Goal: Information Seeking & Learning: Learn about a topic

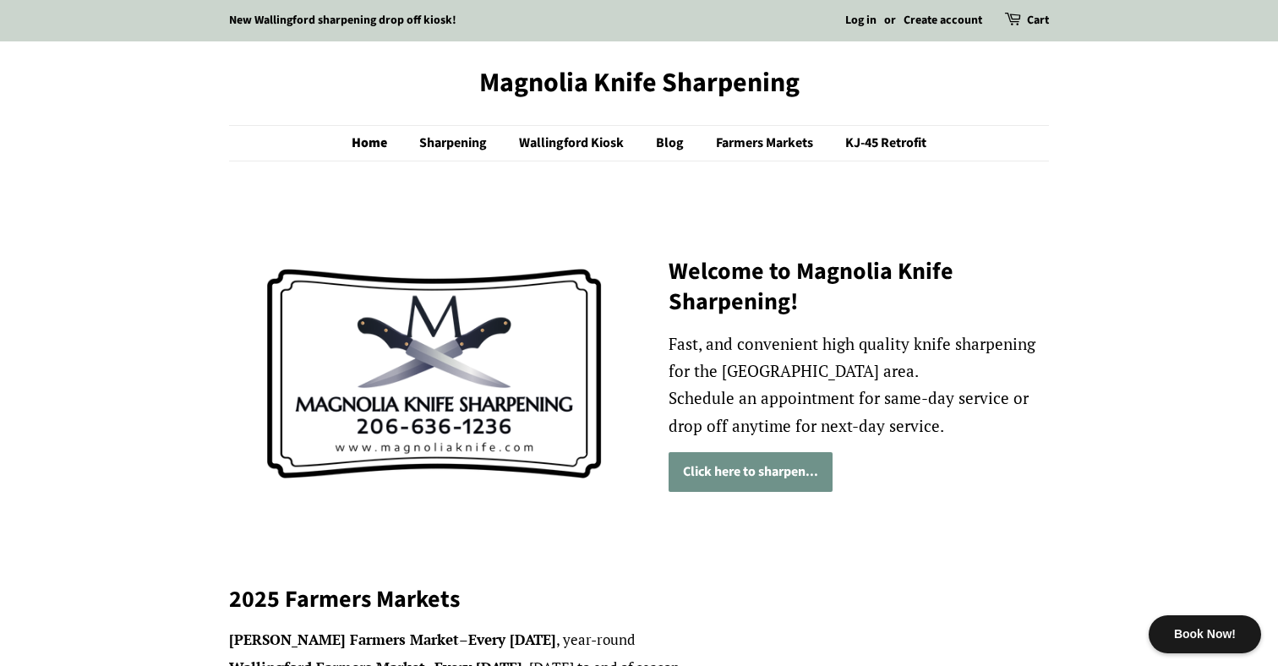
click at [745, 478] on link "Click here to sharpen..." at bounding box center [750, 472] width 164 height 40
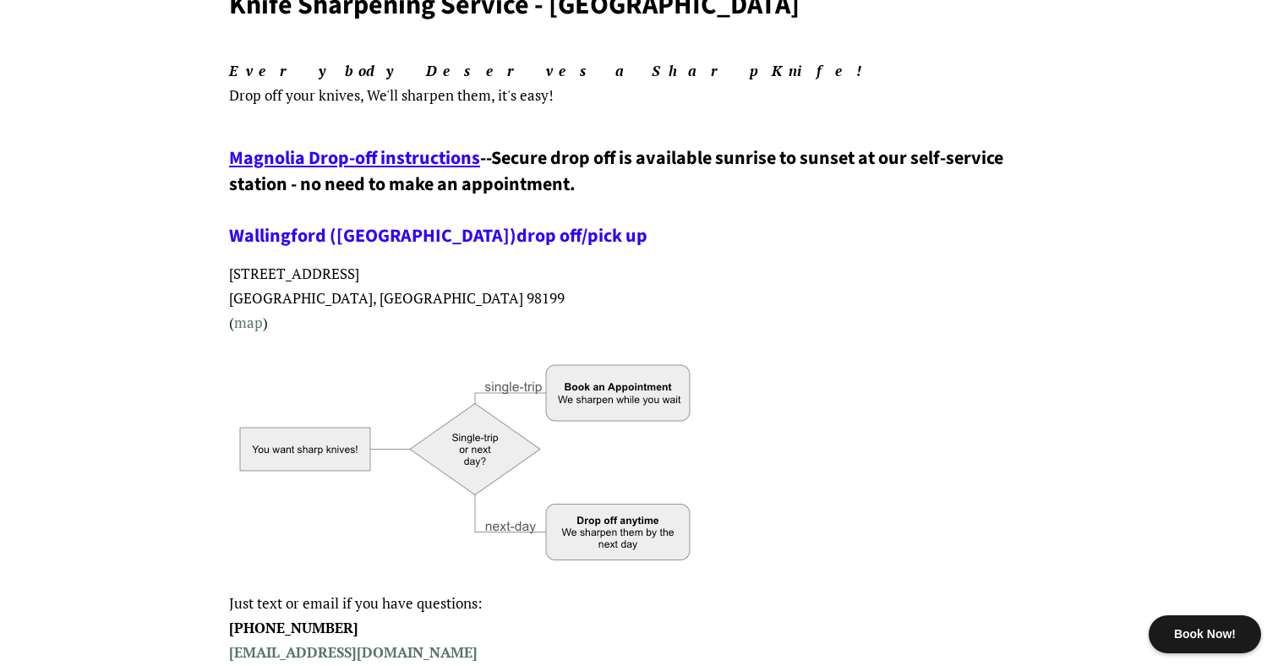
scroll to position [232, 0]
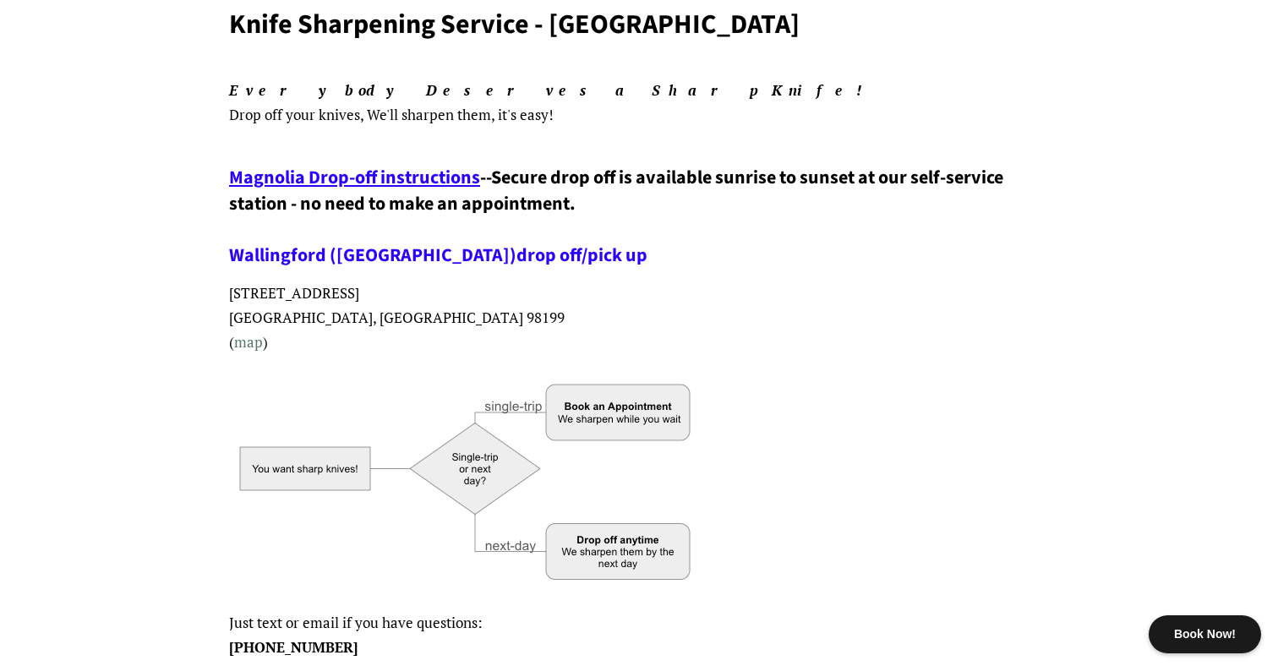
click at [449, 173] on span "Magnolia Drop-off instructions" at bounding box center [354, 177] width 251 height 27
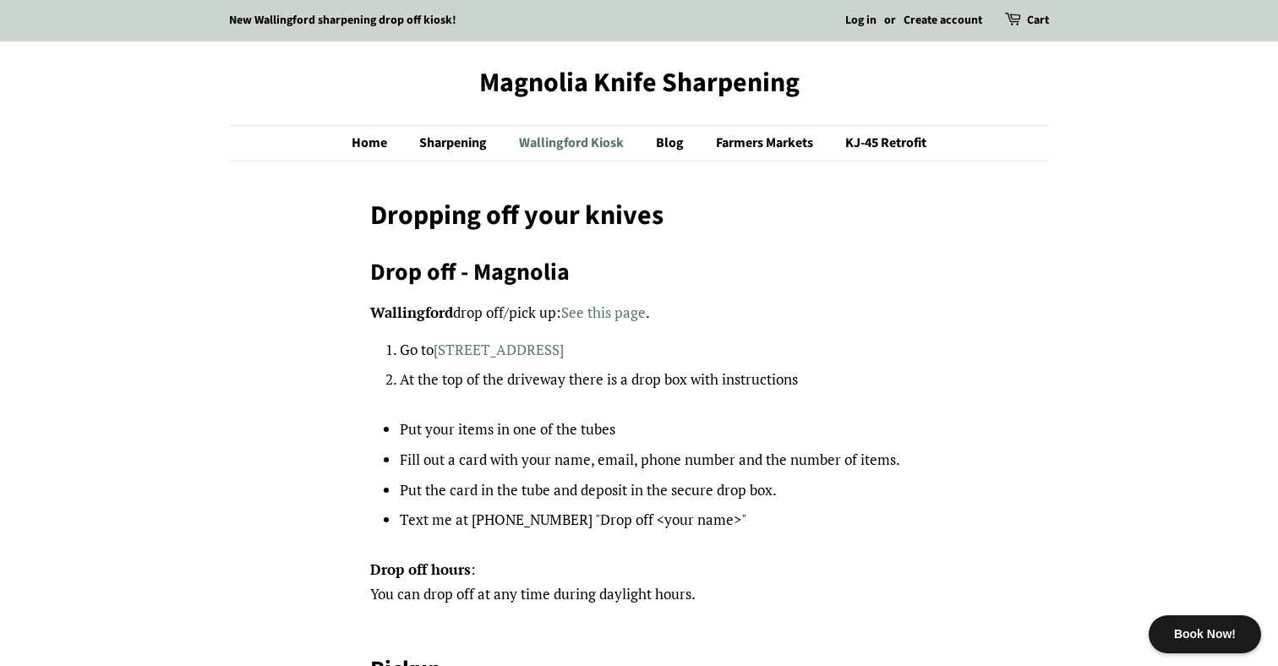
click at [606, 132] on link "Wallingford Kiosk" at bounding box center [573, 143] width 134 height 35
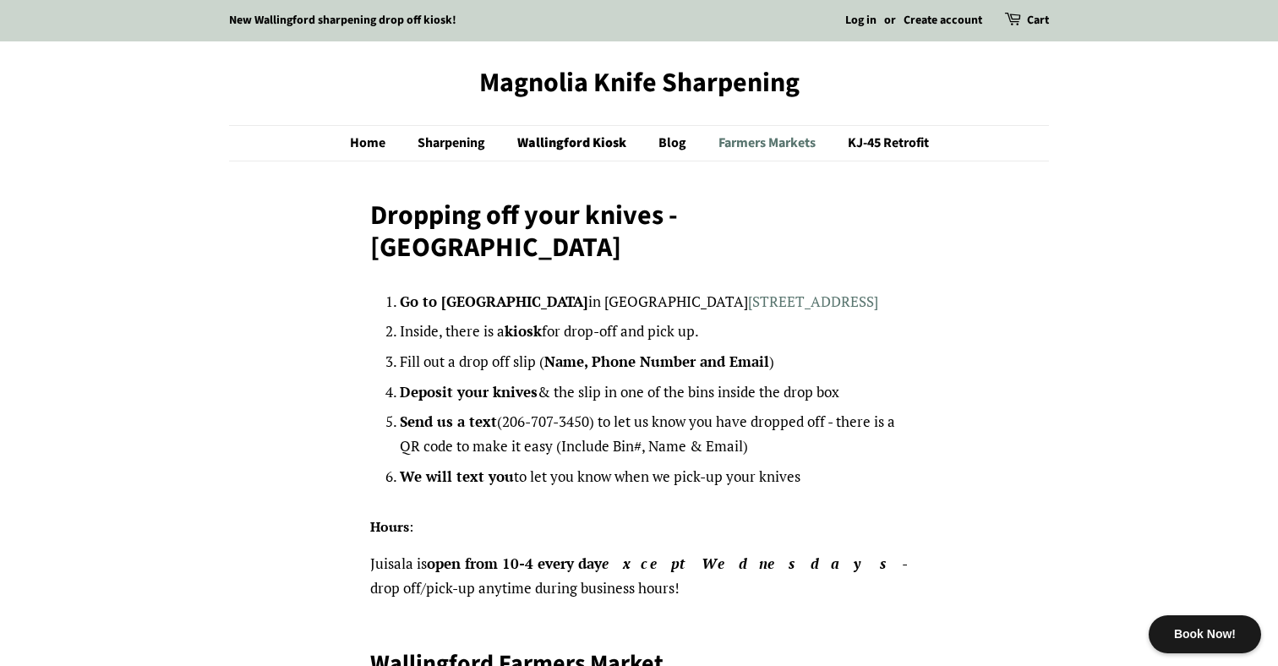
click at [788, 143] on link "Farmers Markets" at bounding box center [769, 143] width 127 height 35
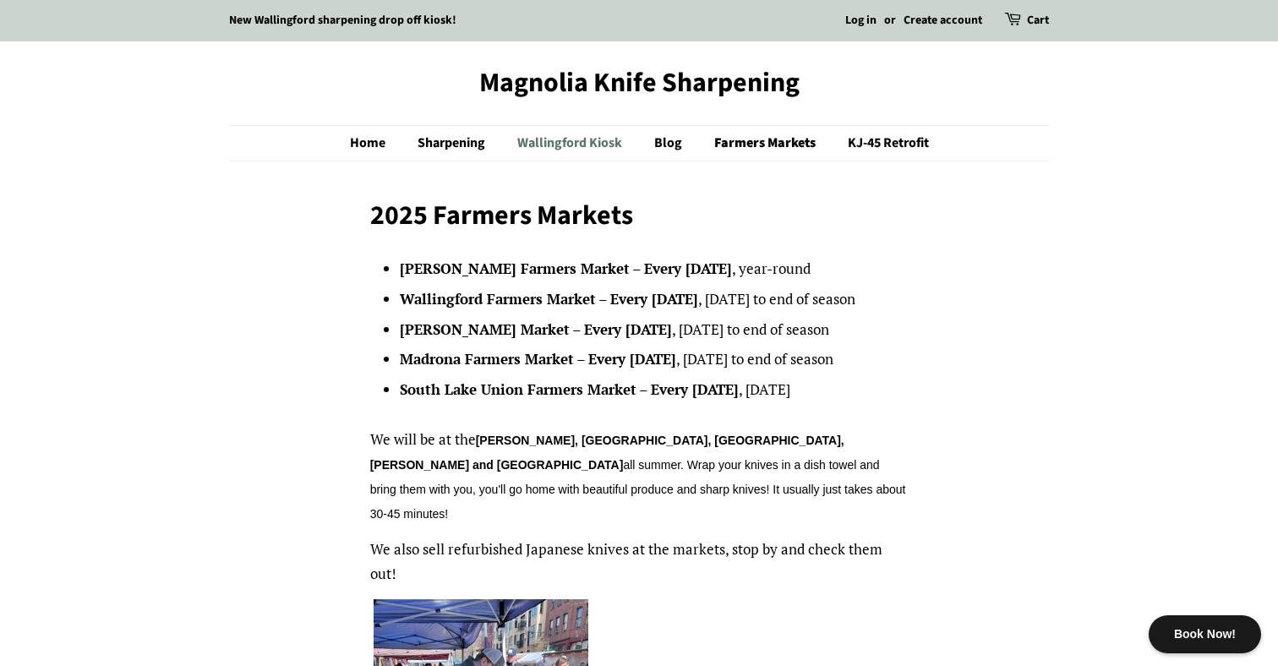
click at [591, 131] on link "Wallingford Kiosk" at bounding box center [572, 143] width 134 height 35
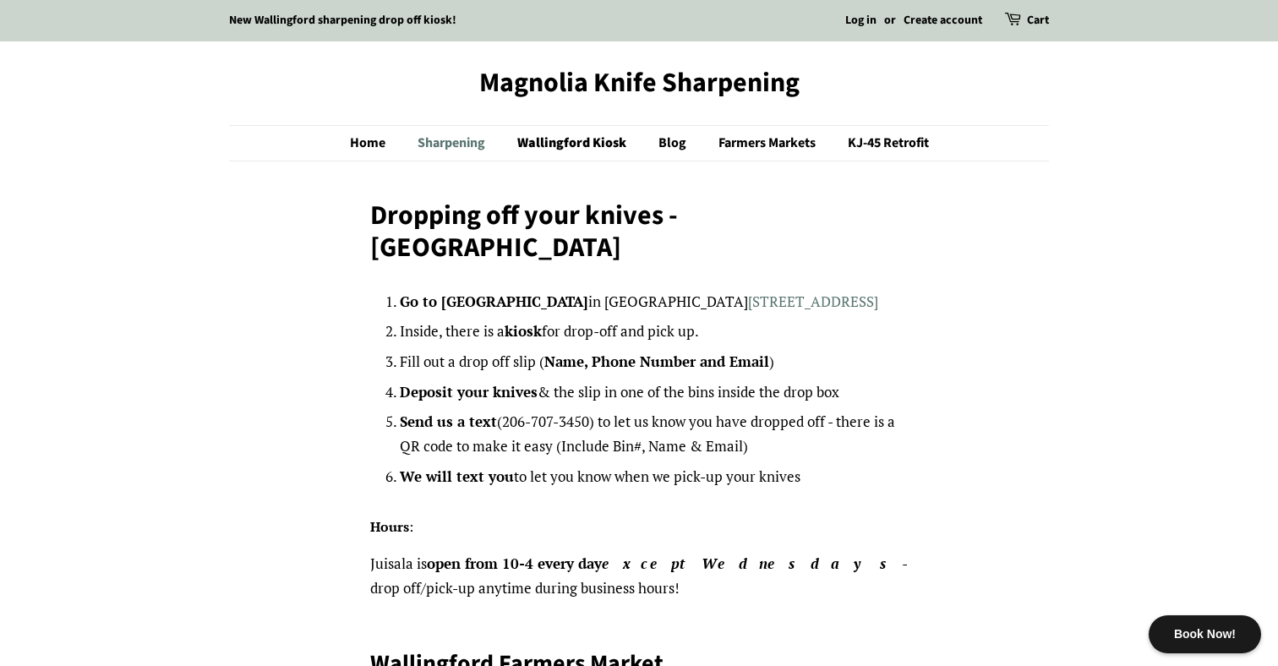
click at [477, 145] on link "Sharpening" at bounding box center [453, 143] width 97 height 35
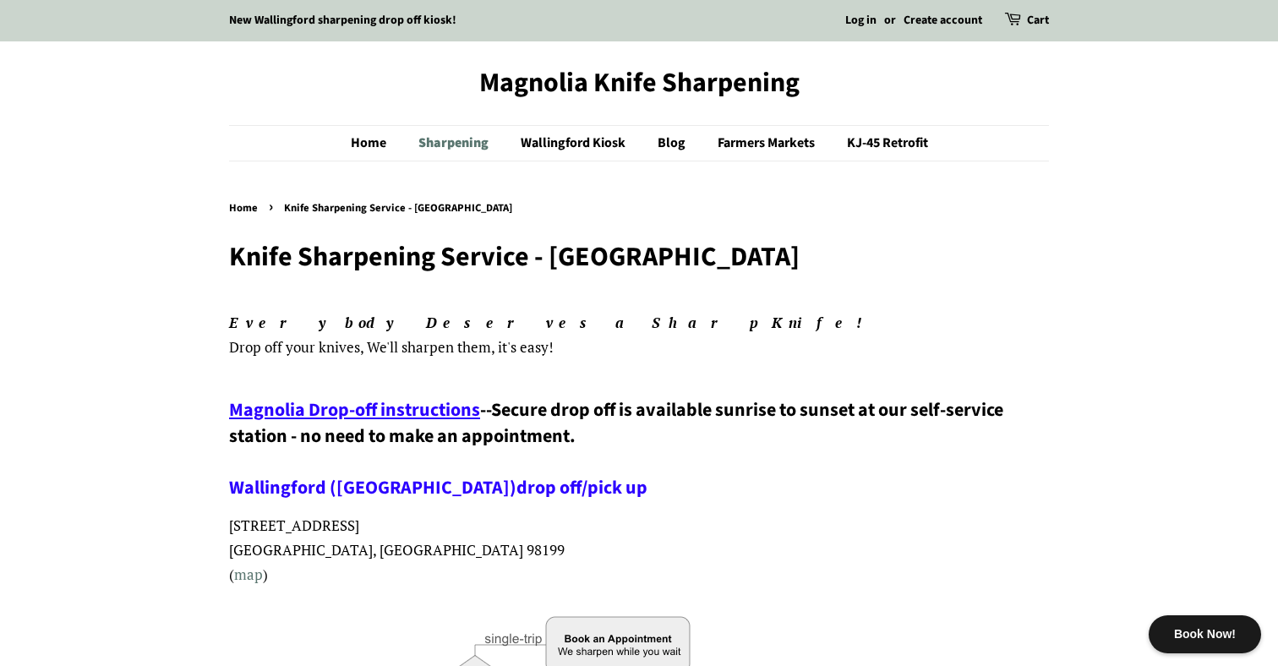
click at [436, 146] on link "Sharpening" at bounding box center [456, 143] width 100 height 35
click at [673, 95] on link "Magnolia Knife Sharpening" at bounding box center [639, 83] width 820 height 32
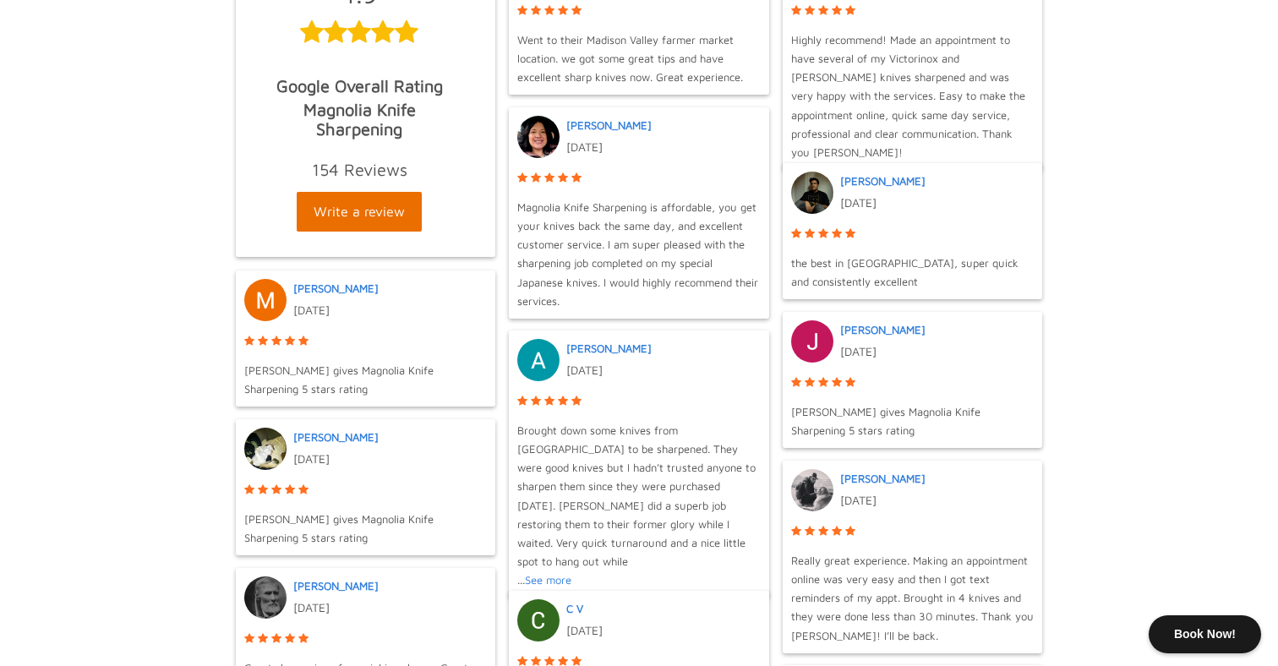
scroll to position [903, 0]
click at [563, 570] on span "See more" at bounding box center [548, 579] width 46 height 19
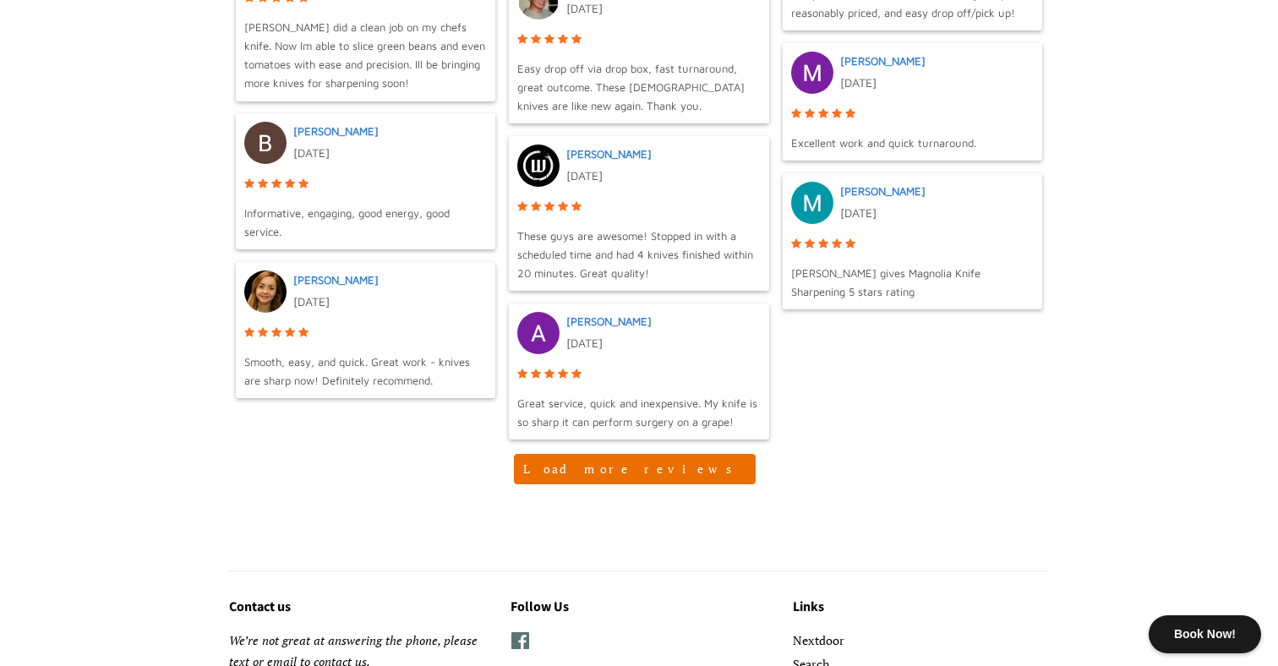
scroll to position [1755, 0]
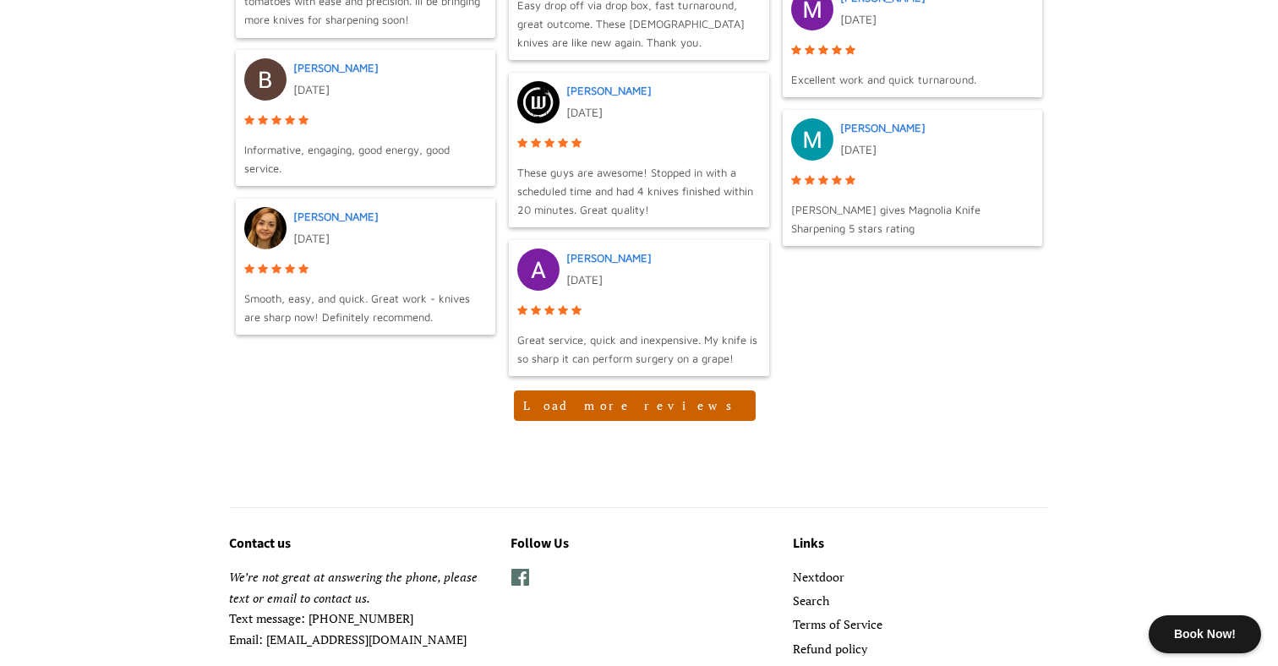
click at [629, 403] on button "Load more reviews" at bounding box center [635, 405] width 242 height 30
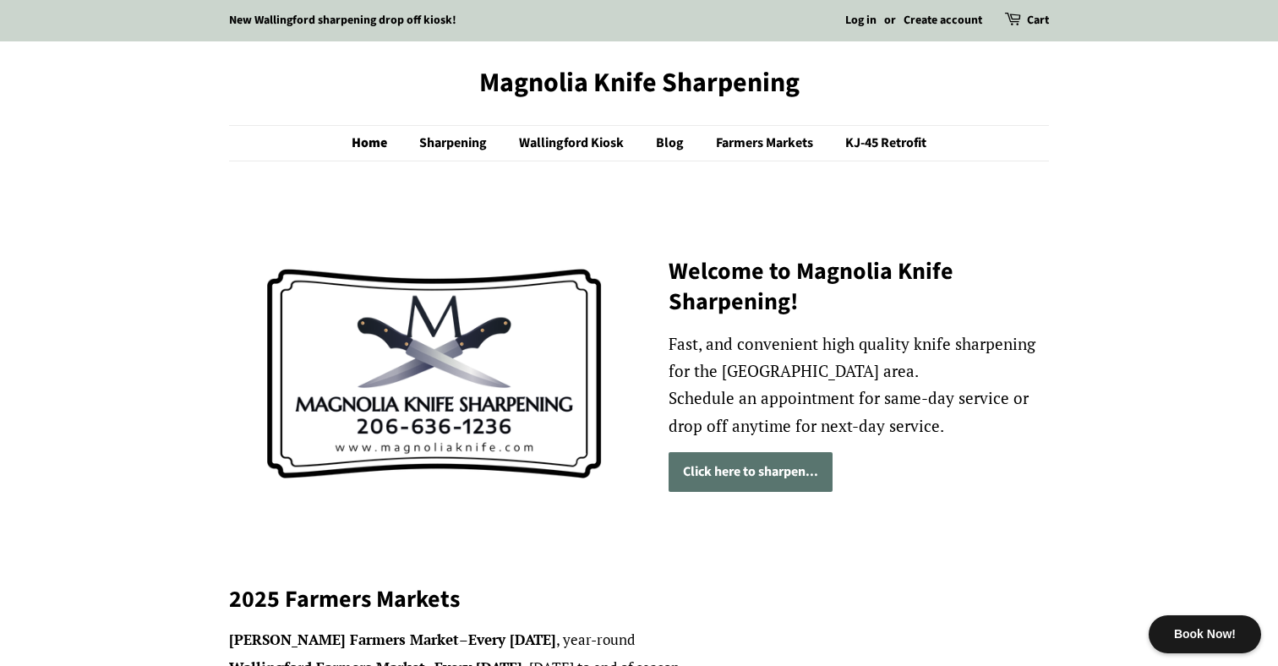
scroll to position [0, 0]
click at [456, 137] on link "Sharpening" at bounding box center [454, 143] width 97 height 35
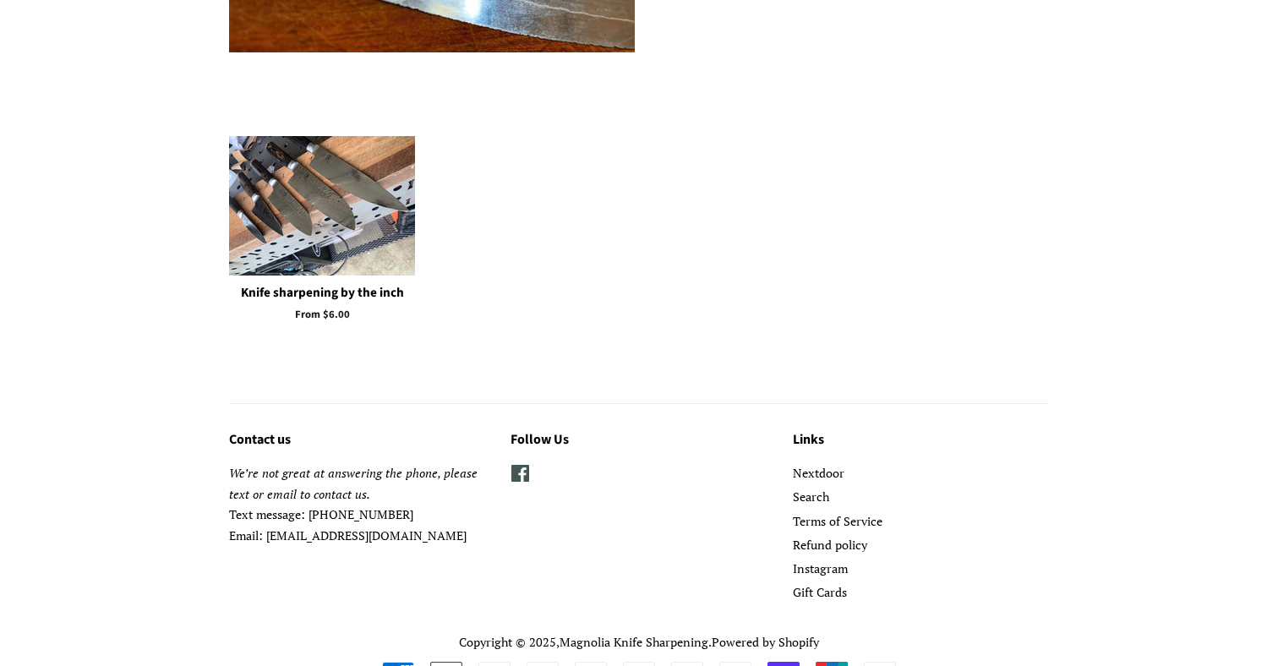
scroll to position [3058, 0]
click at [516, 464] on span at bounding box center [519, 474] width 19 height 20
